Goal: Go to known website: Access a specific website the user already knows

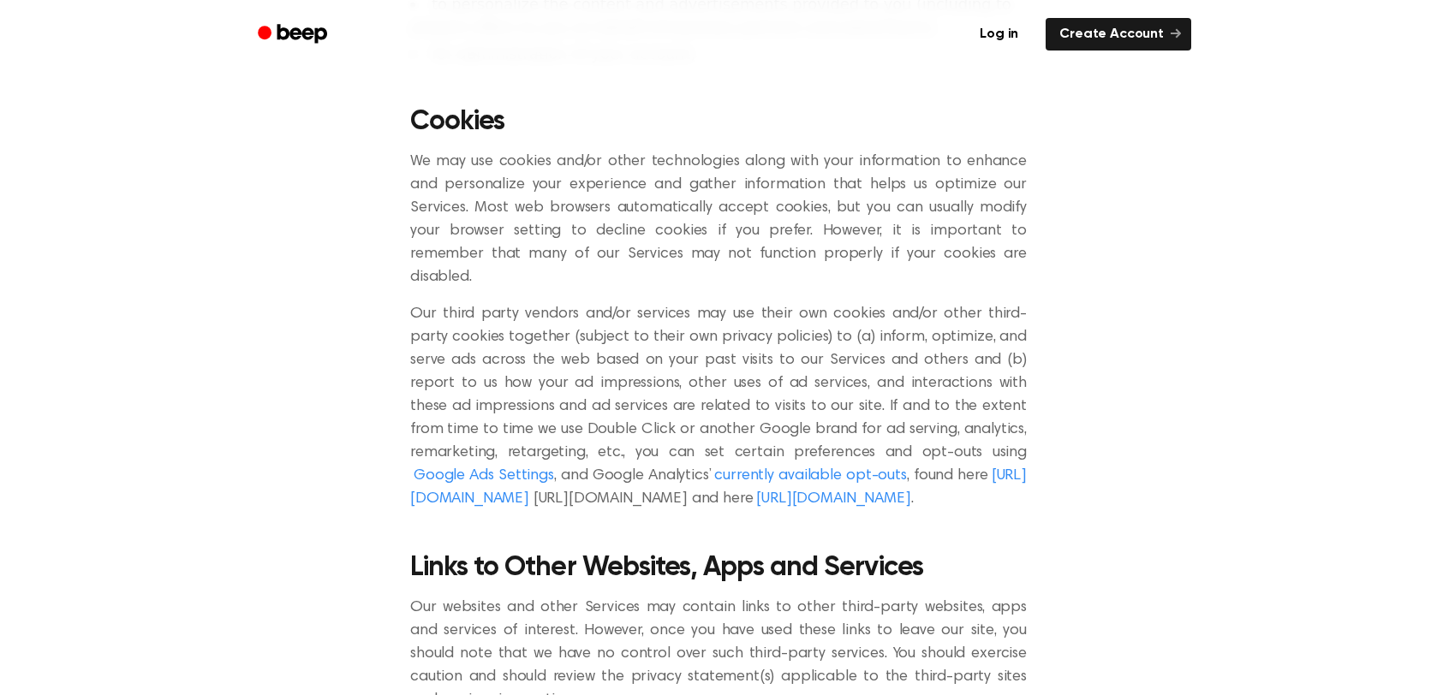
scroll to position [1199, 0]
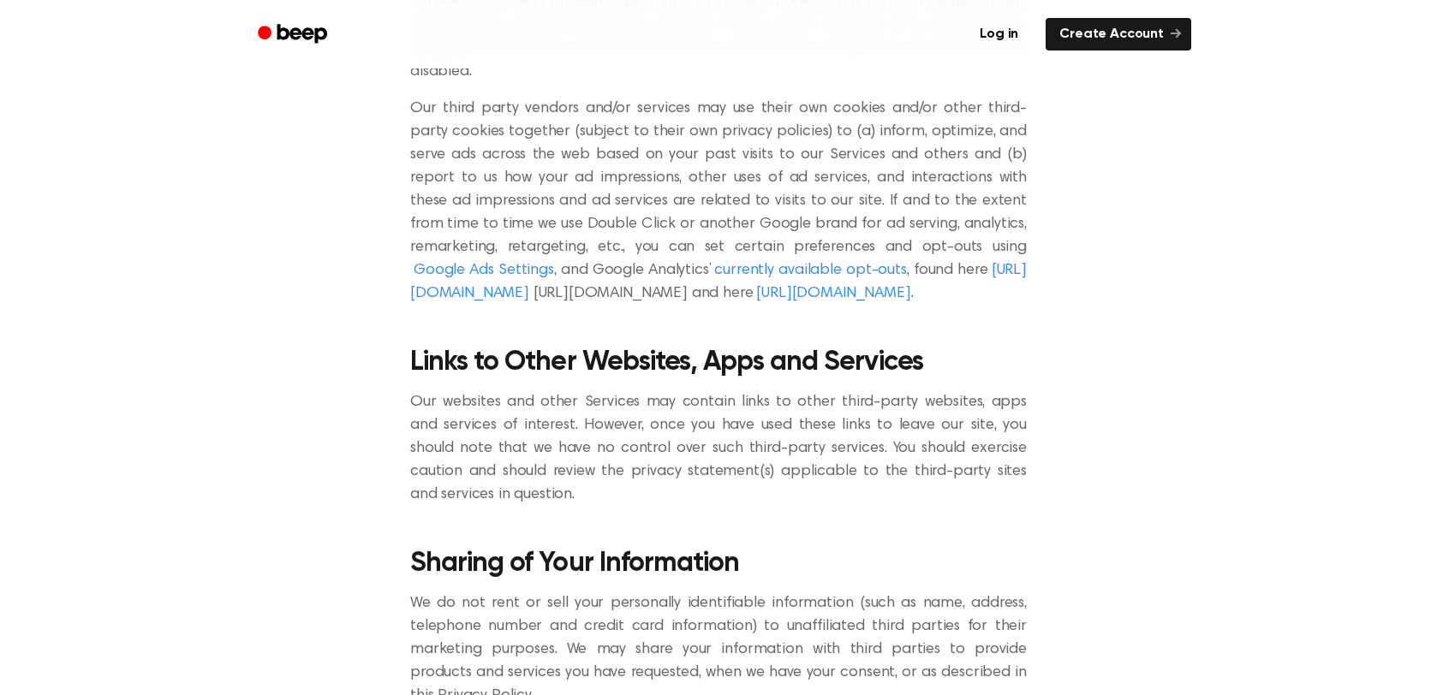
click at [295, 30] on icon "Beep" at bounding box center [302, 33] width 50 height 19
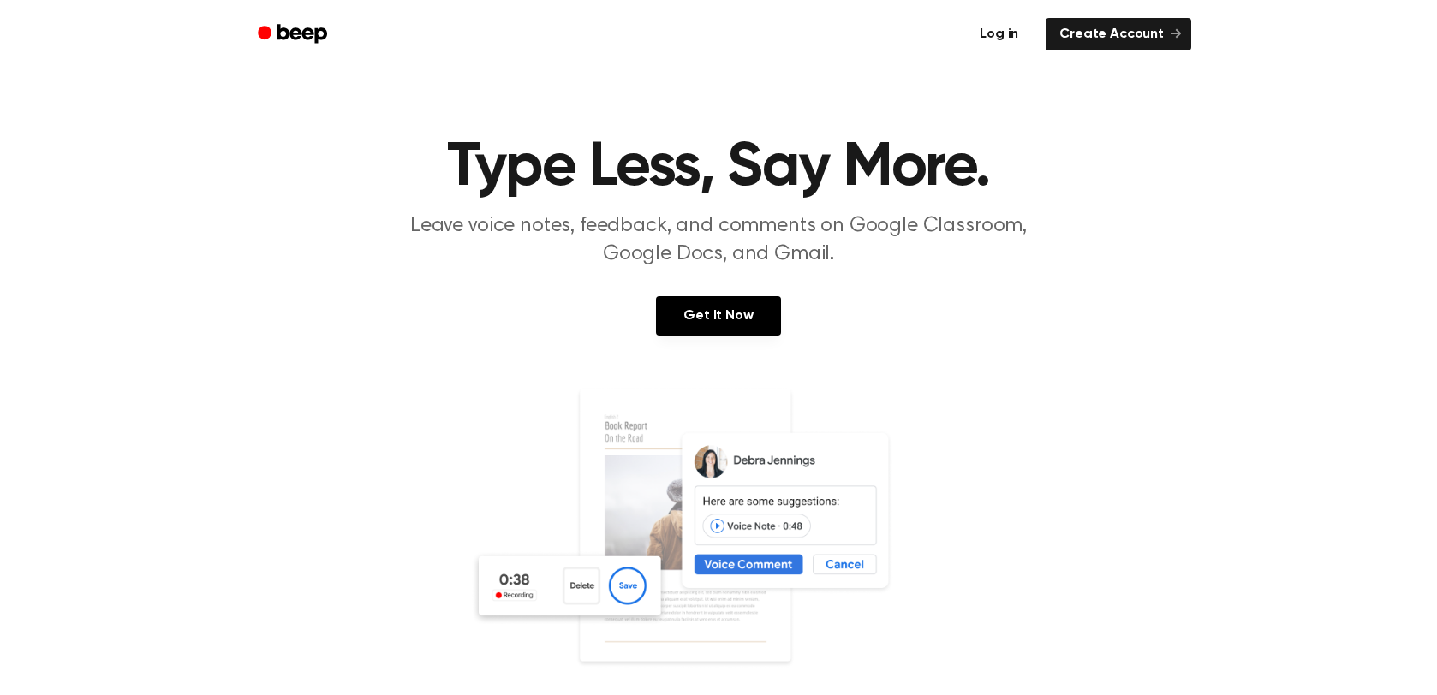
click at [1004, 33] on link "Log in" at bounding box center [998, 34] width 73 height 39
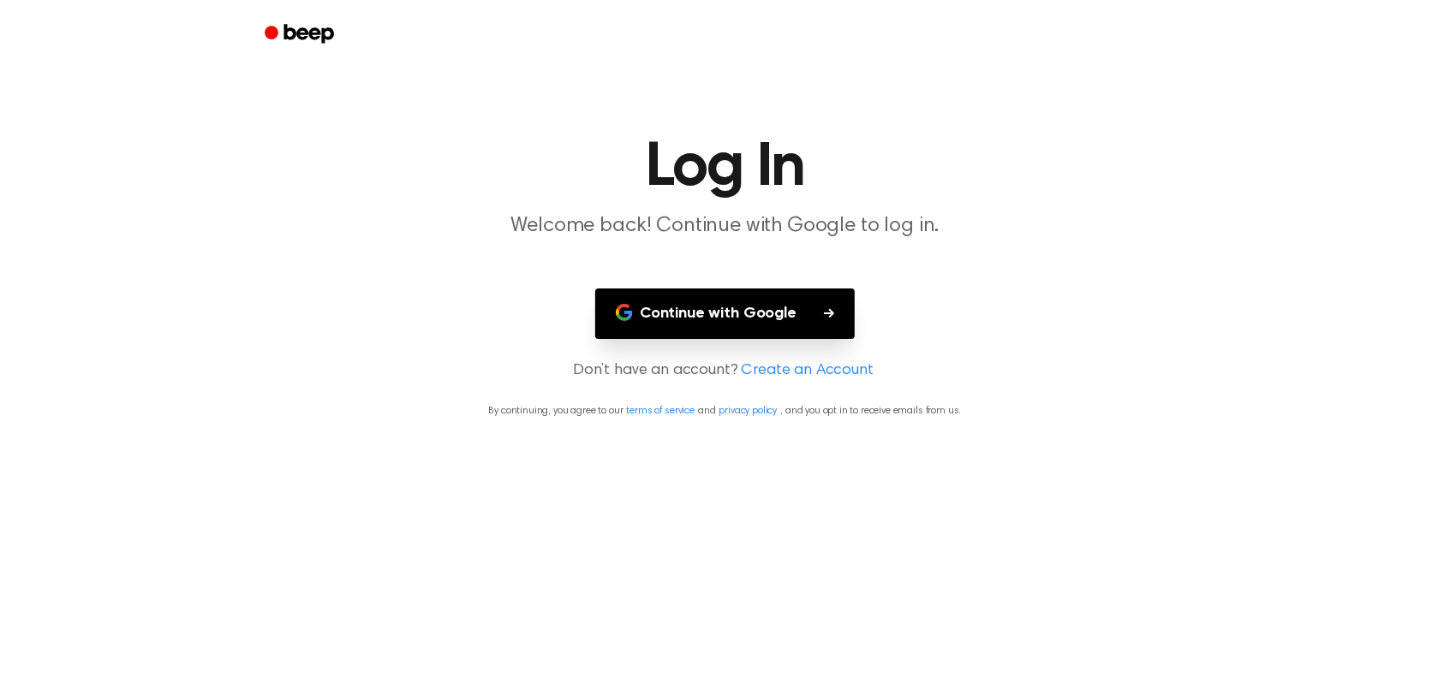
click at [763, 323] on button "Continue with Google" at bounding box center [724, 314] width 259 height 51
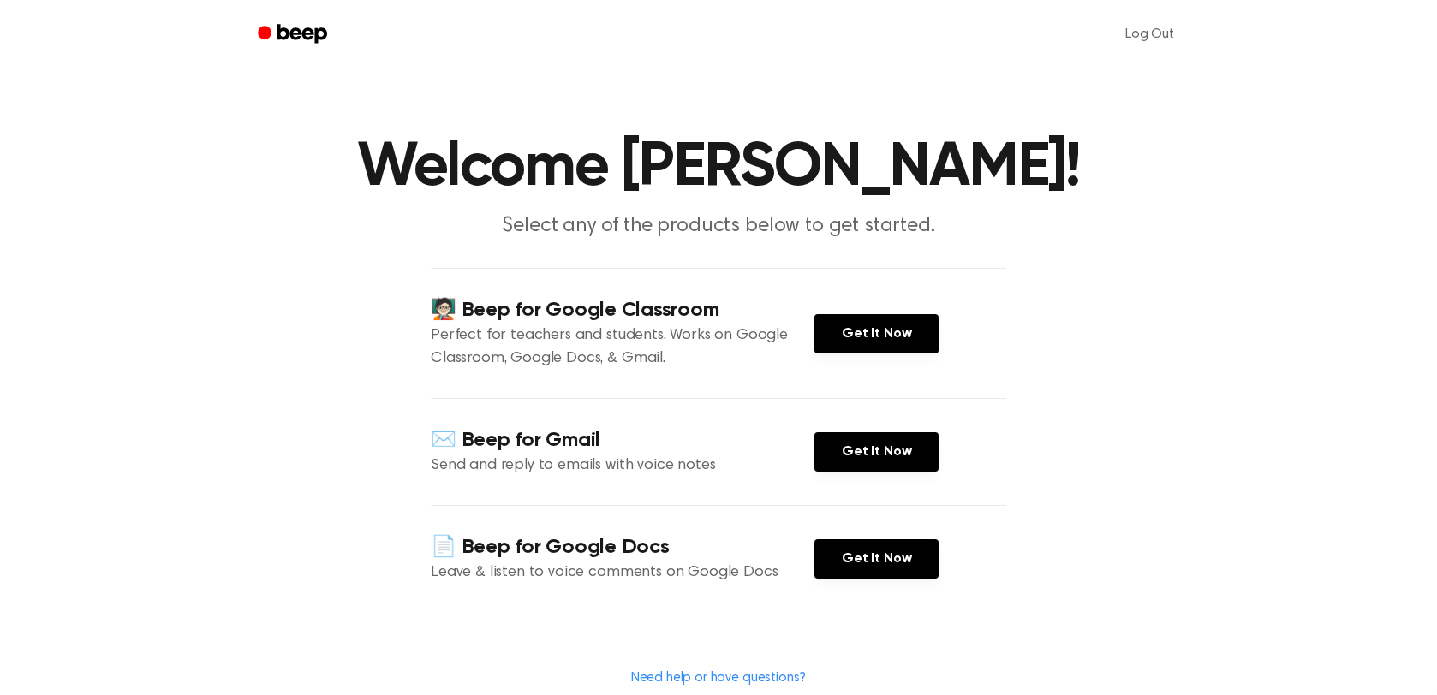
click at [301, 28] on icon "Beep" at bounding box center [294, 33] width 73 height 25
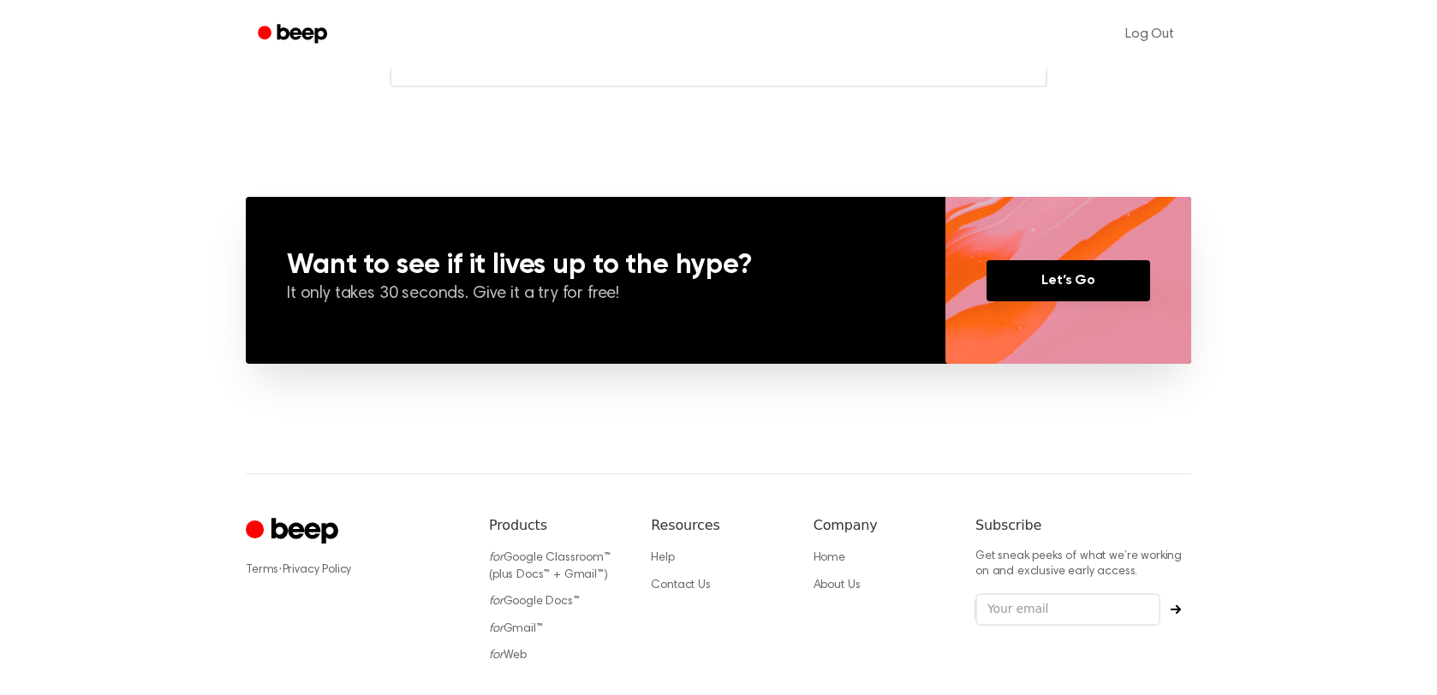
scroll to position [1199, 0]
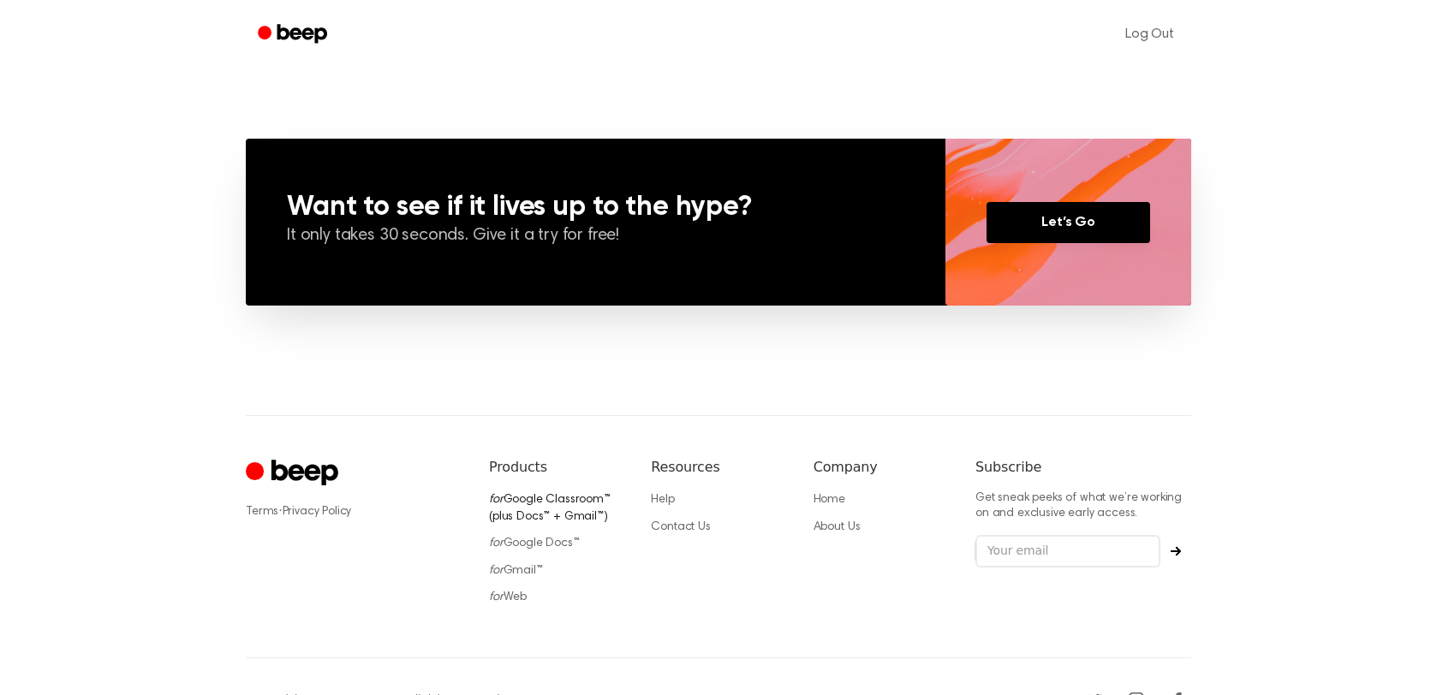
click at [534, 497] on link "for Google Classroom™ (plus Docs™ + Gmail™)" at bounding box center [550, 508] width 122 height 29
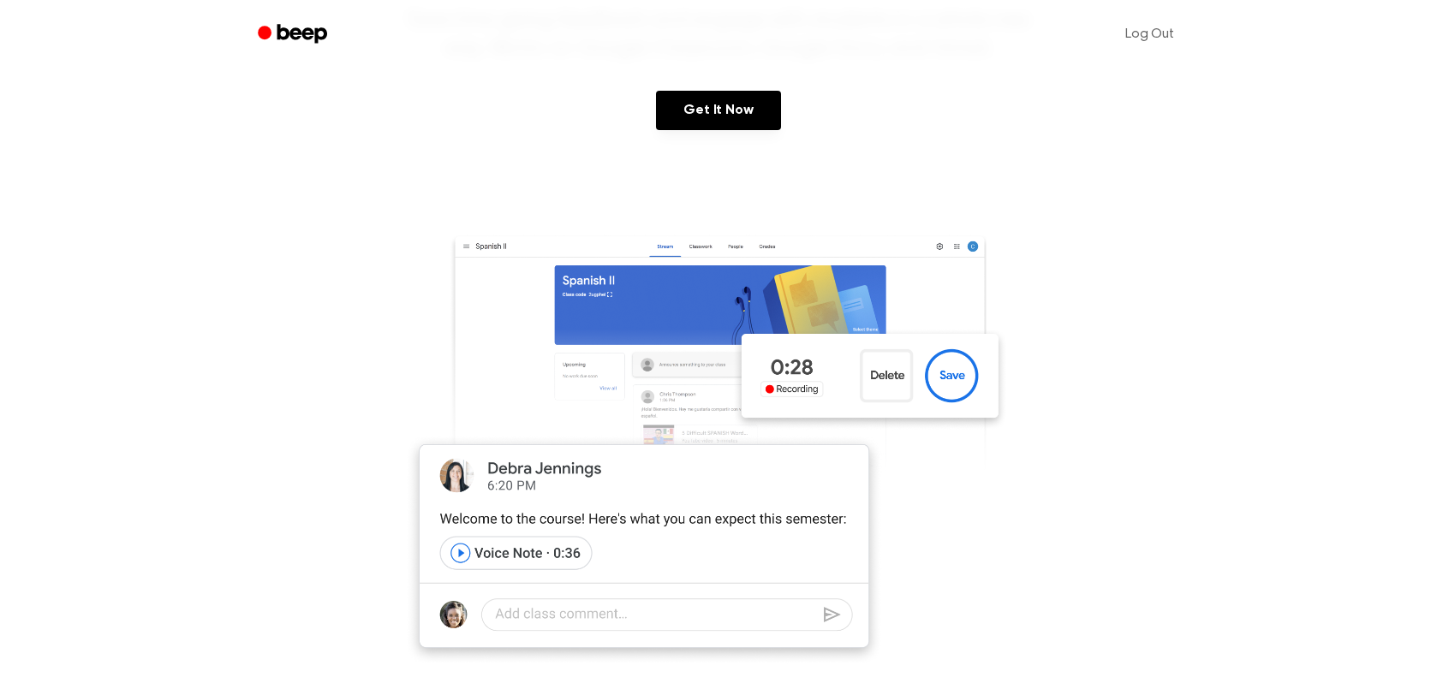
scroll to position [342, 0]
